Goal: Navigation & Orientation: Find specific page/section

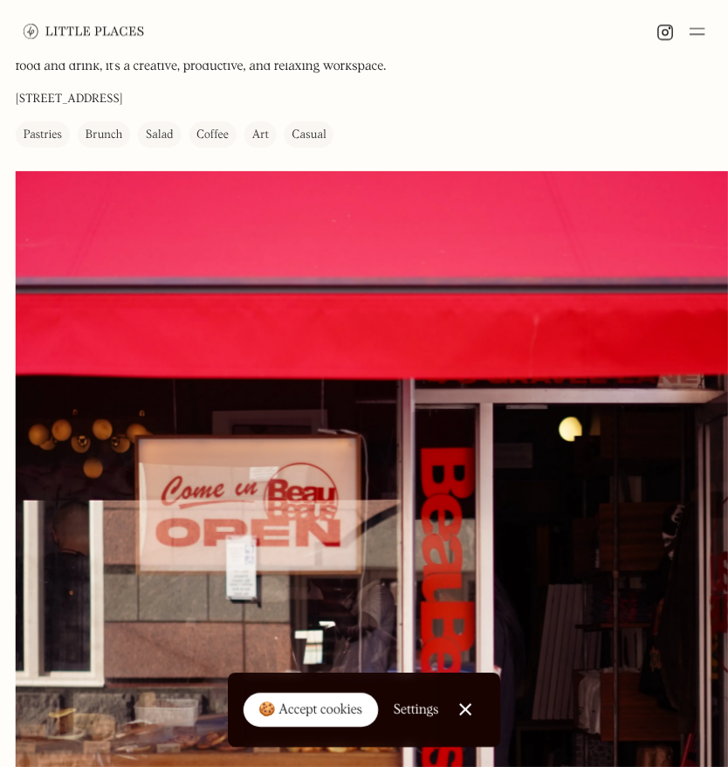
scroll to position [175, 0]
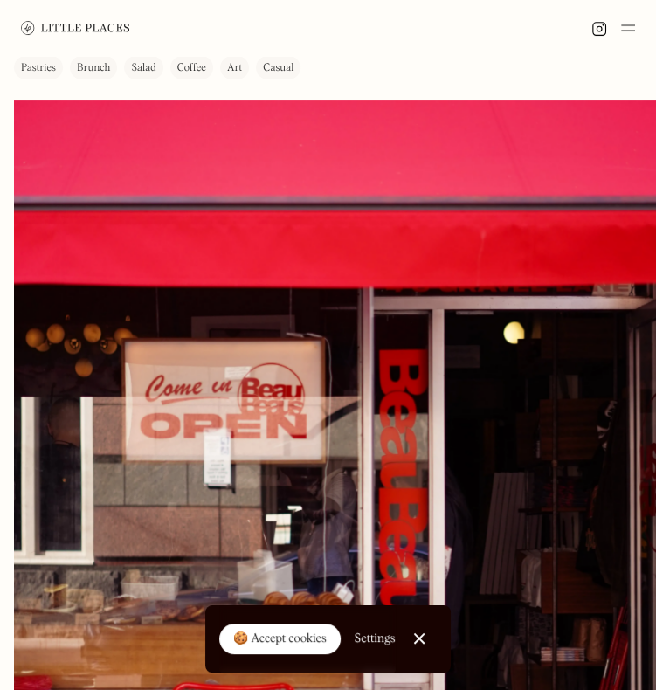
drag, startPoint x: 257, startPoint y: 198, endPoint x: 439, endPoint y: 68, distance: 224.1
click at [439, 68] on div "BeauBeaus On Our Radar Cafe & event space BeauBeaus is a welcoming [GEOGRAPHIC_…" at bounding box center [249, 1] width 471 height 156
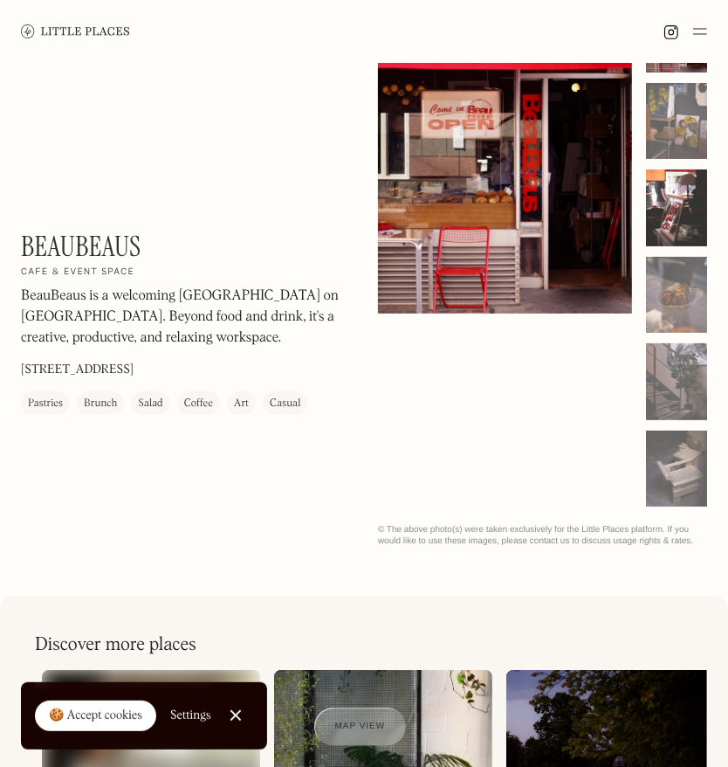
scroll to position [77, 0]
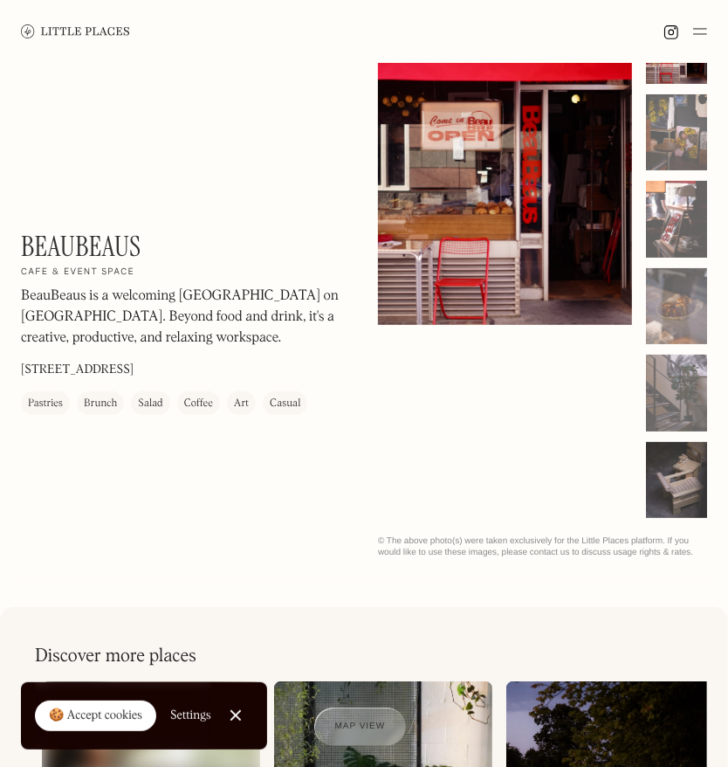
click at [680, 478] on div at bounding box center [676, 480] width 61 height 77
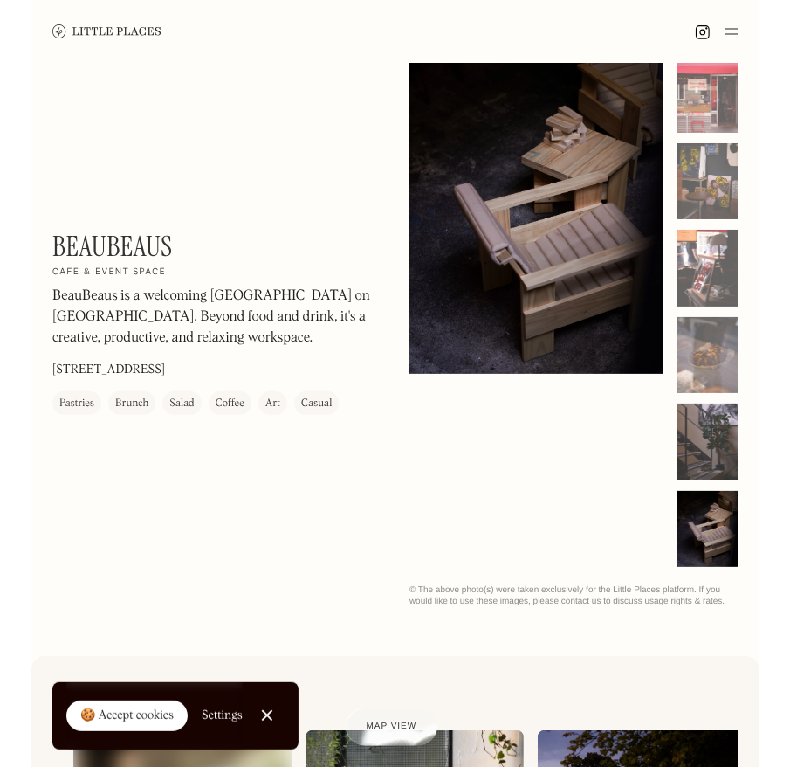
scroll to position [0, 0]
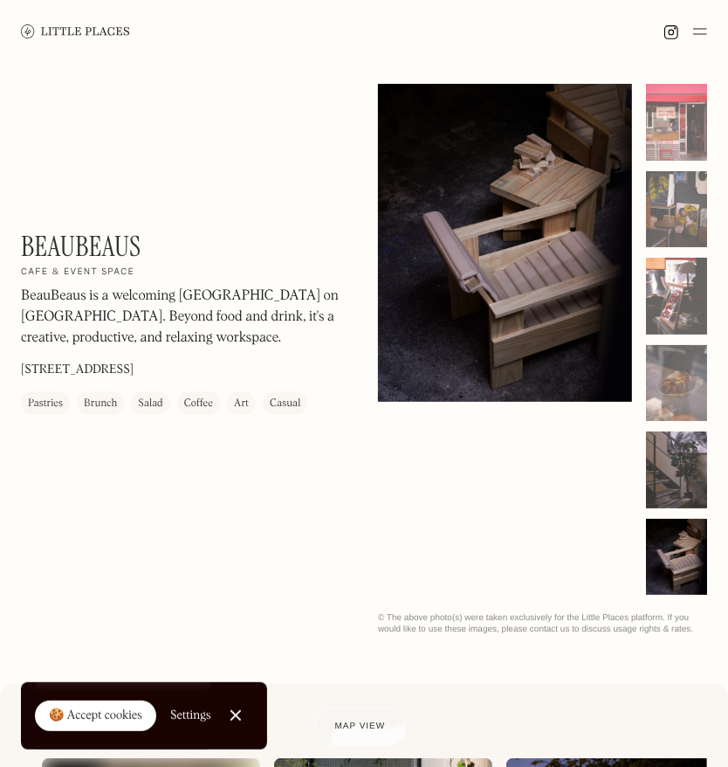
click at [680, 454] on div at bounding box center [676, 469] width 61 height 77
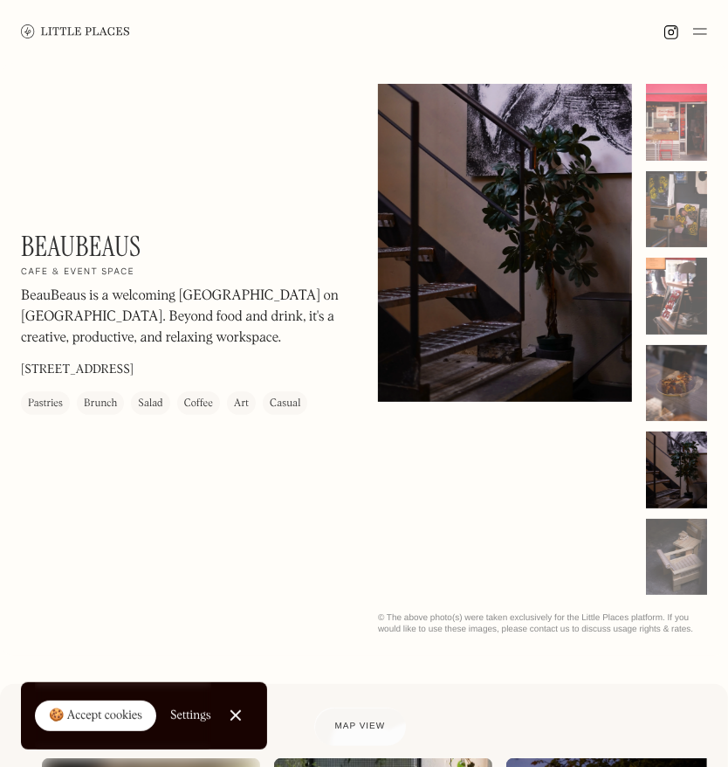
click at [682, 391] on div at bounding box center [676, 383] width 61 height 77
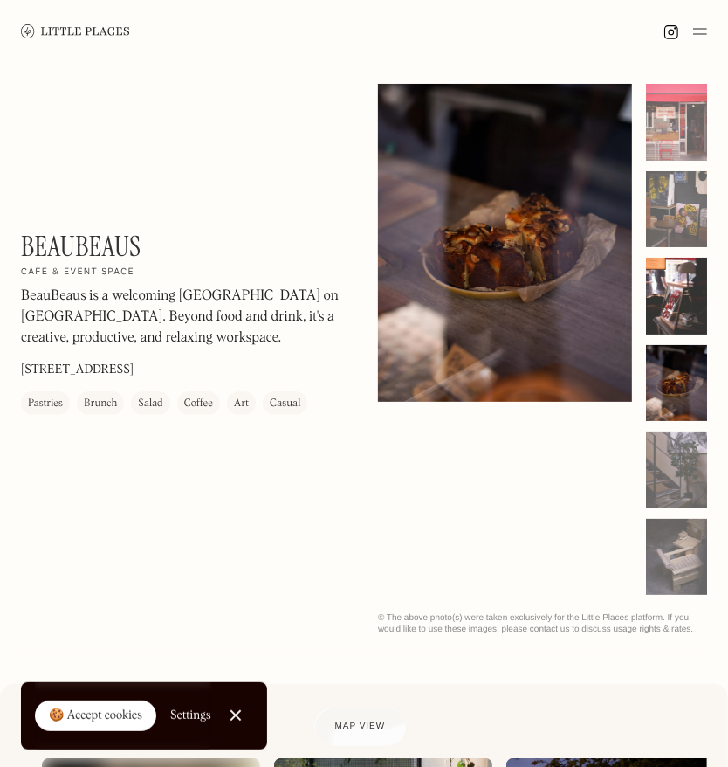
click at [685, 309] on div at bounding box center [676, 296] width 61 height 77
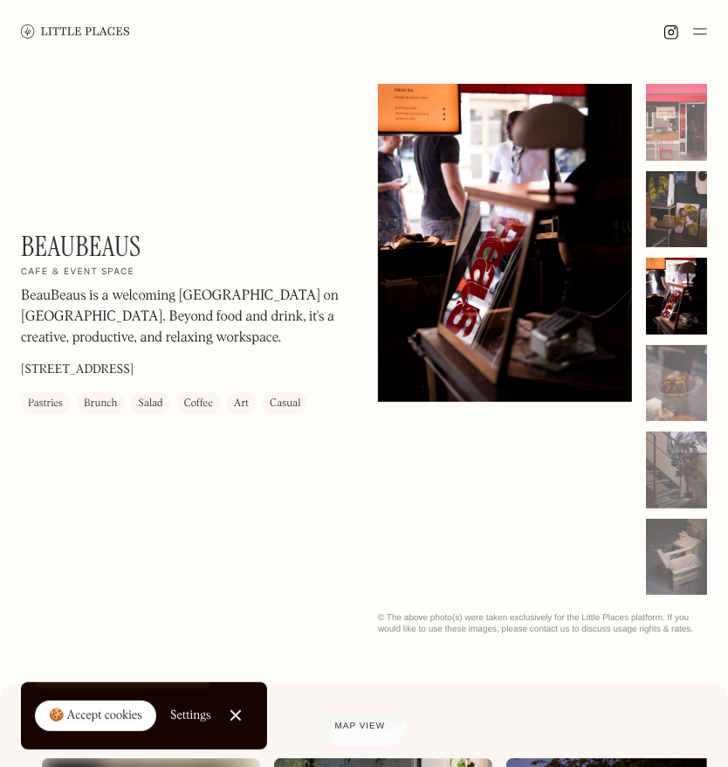
click at [685, 223] on div at bounding box center [676, 209] width 61 height 77
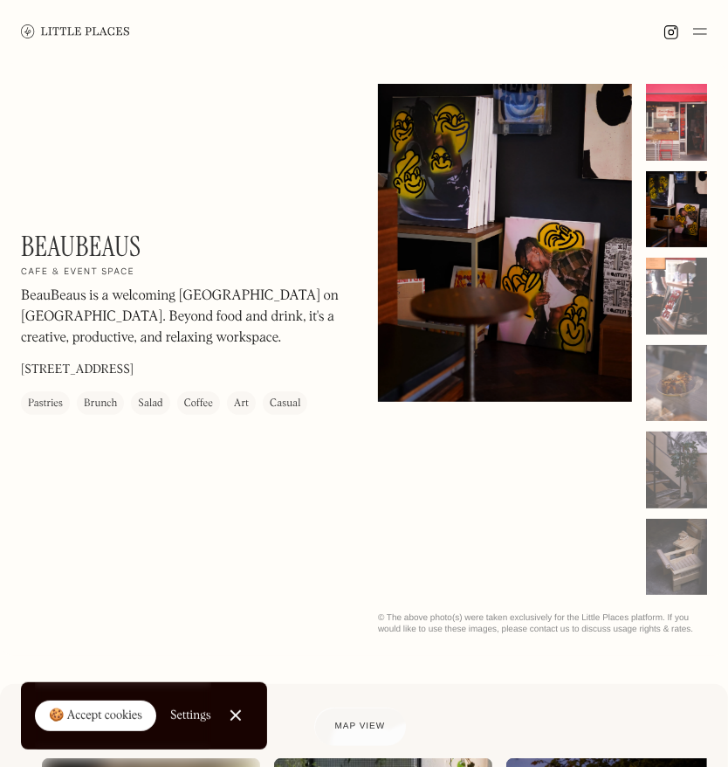
click at [701, 132] on div at bounding box center [676, 122] width 61 height 77
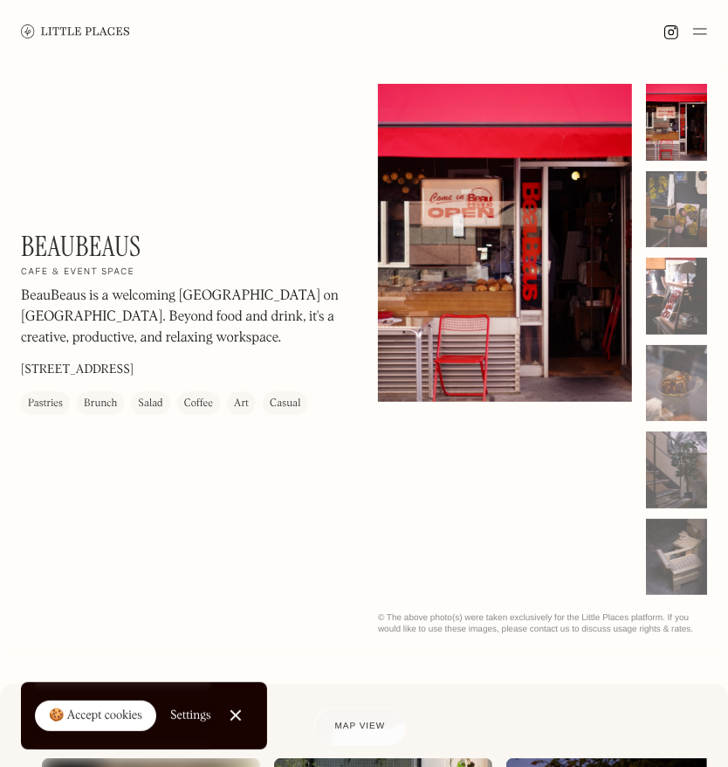
drag, startPoint x: 506, startPoint y: 214, endPoint x: 417, endPoint y: 418, distance: 222.9
click at [400, 466] on div "No items found. No items found. © The above photo(s) were taken exclusively for…" at bounding box center [542, 359] width 329 height 551
drag, startPoint x: 499, startPoint y: 190, endPoint x: 502, endPoint y: 312, distance: 121.4
click at [416, 435] on div "No items found. No items found. © The above photo(s) were taken exclusively for…" at bounding box center [542, 359] width 329 height 551
click at [660, 197] on div at bounding box center [676, 209] width 61 height 77
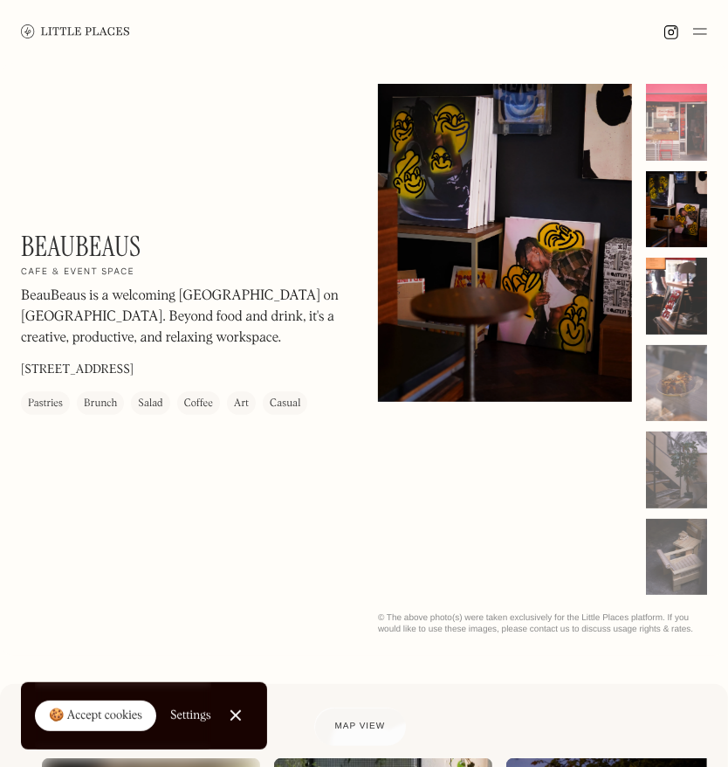
click at [674, 278] on div at bounding box center [676, 296] width 61 height 77
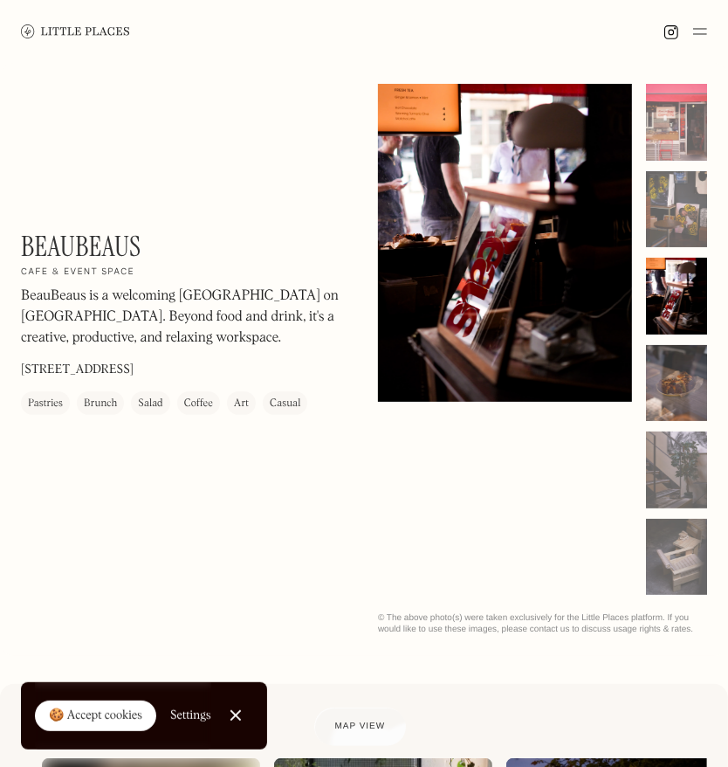
click at [674, 356] on div at bounding box center [676, 383] width 61 height 77
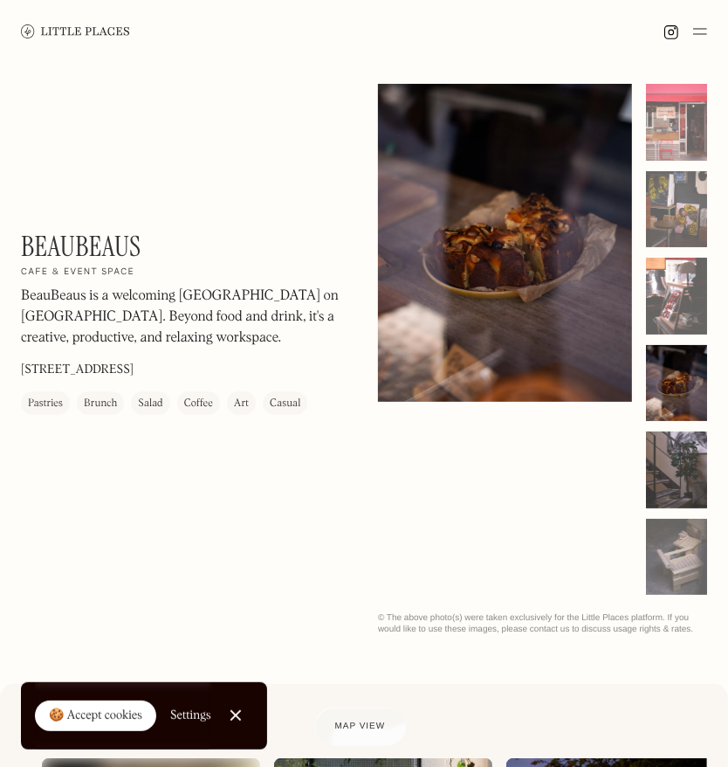
click at [672, 467] on div at bounding box center [676, 469] width 61 height 77
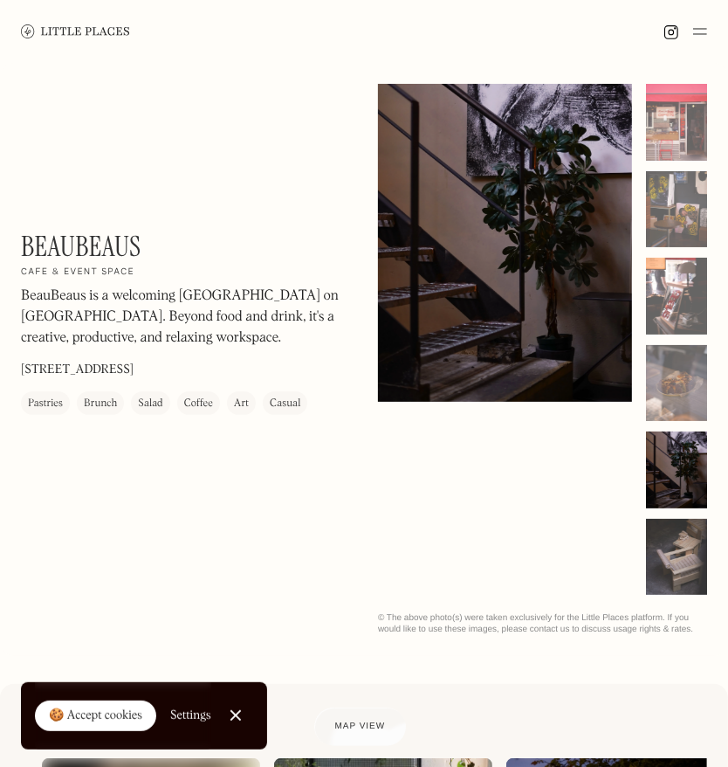
click at [673, 523] on div at bounding box center [676, 557] width 61 height 77
